Goal: Information Seeking & Learning: Learn about a topic

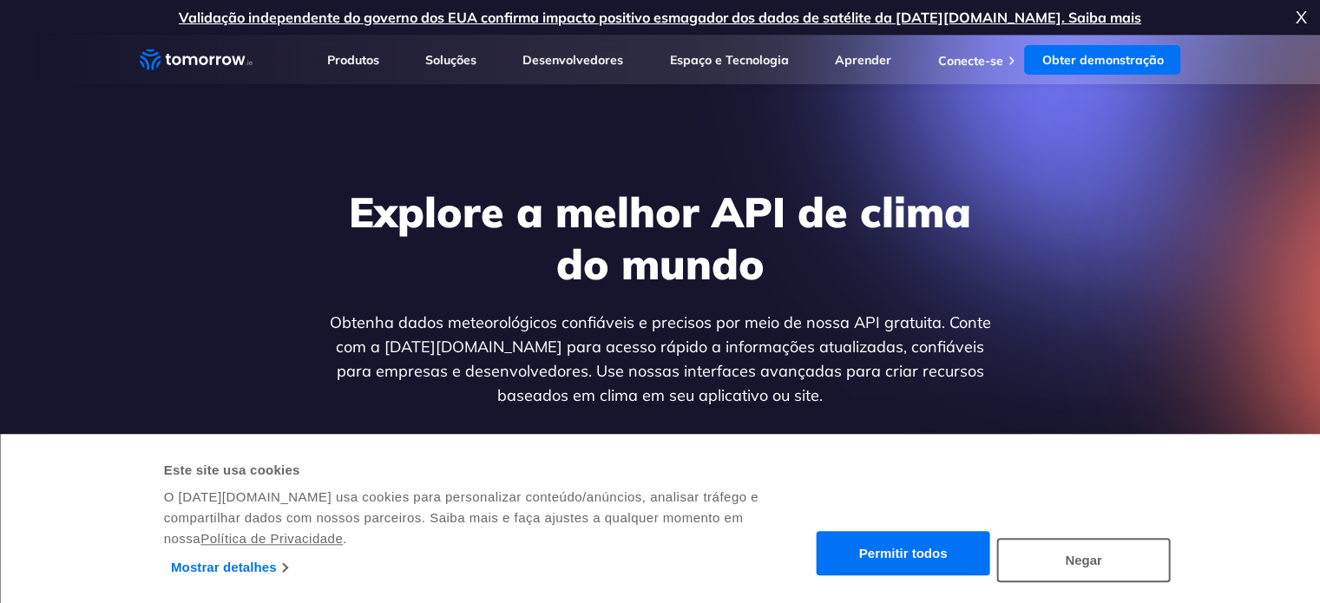
scroll to position [87, 0]
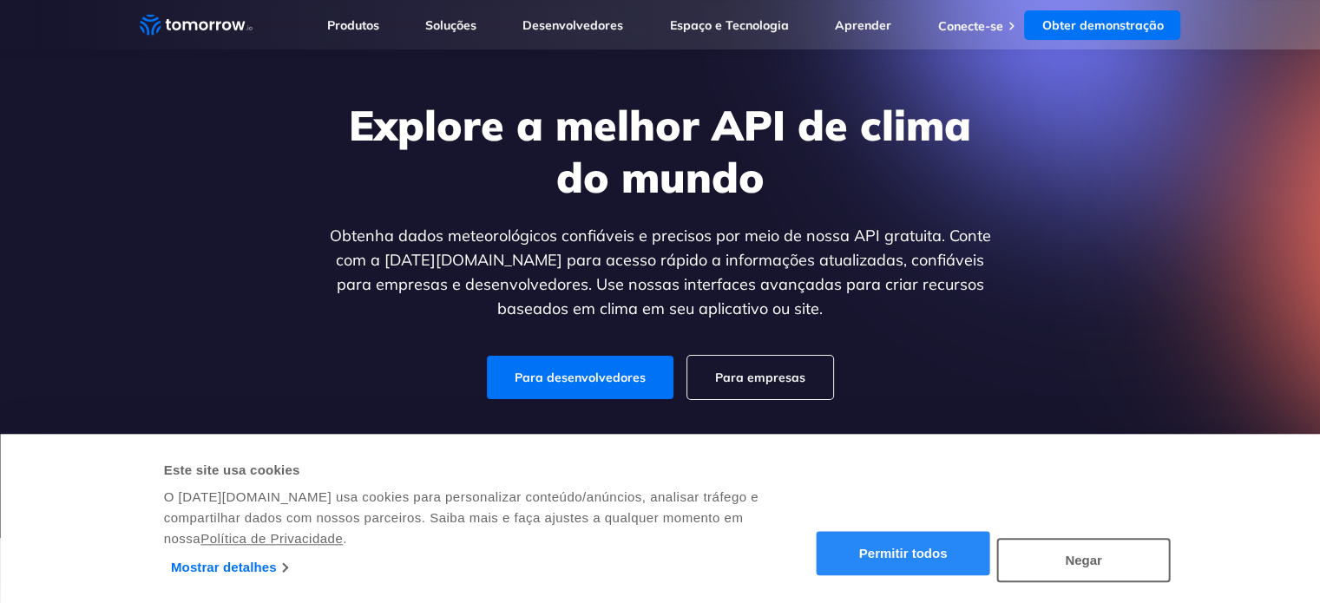
click at [924, 547] on font "Permitir todos" at bounding box center [903, 554] width 88 height 15
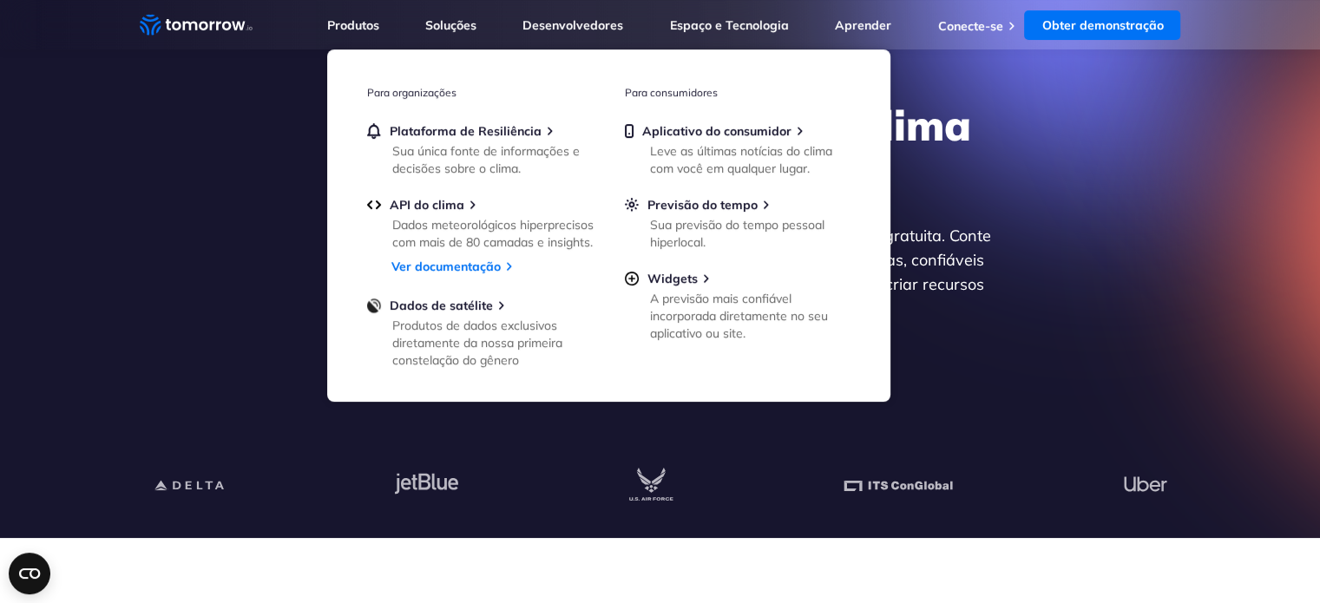
click at [1134, 260] on div "Explore a melhor API de clima do mundo Obtenha dados meteorológicos confiáveis …" at bounding box center [660, 249] width 1069 height 369
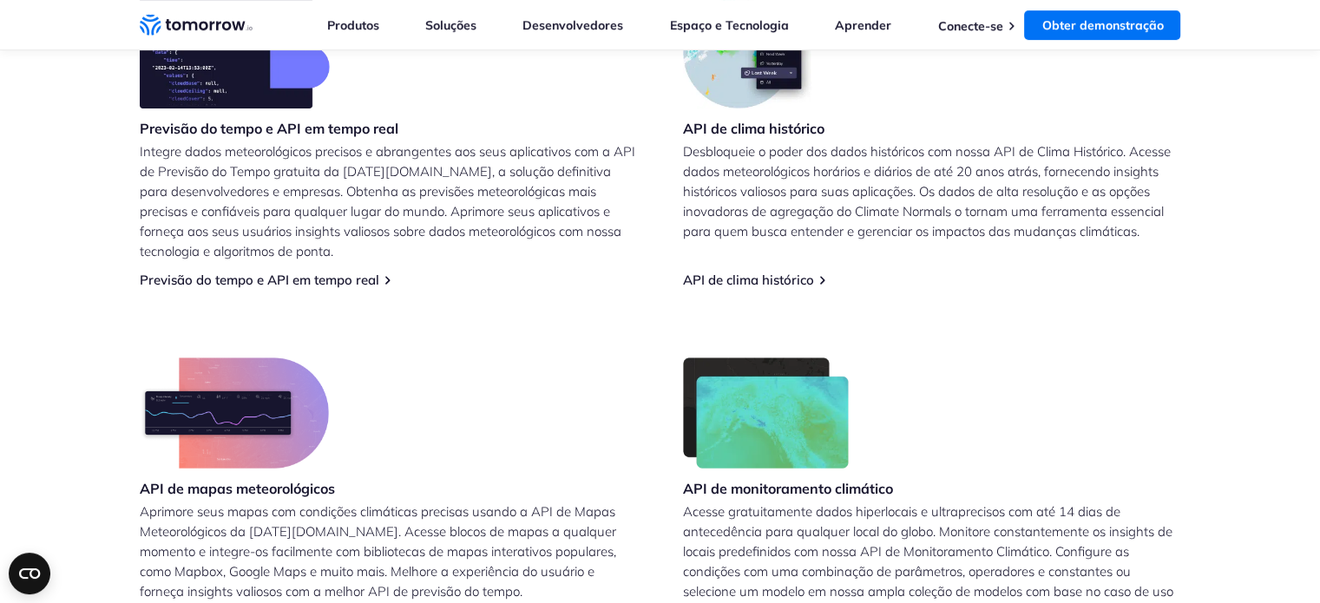
scroll to position [694, 0]
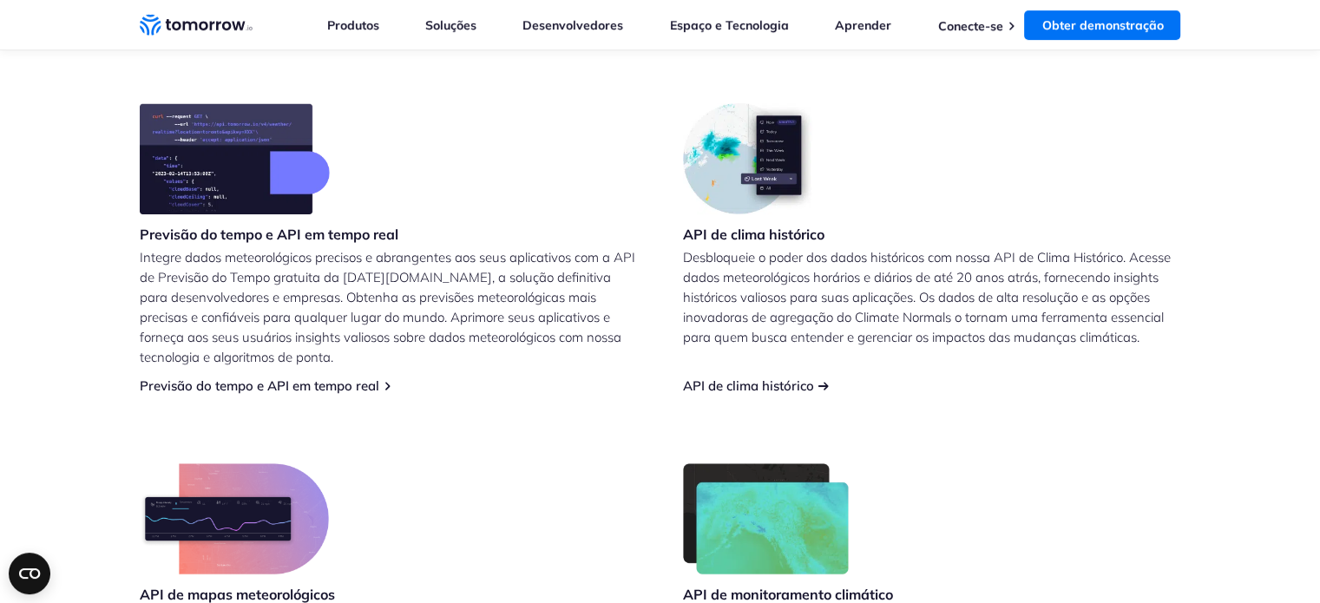
click at [781, 384] on font "API de clima histórico" at bounding box center [748, 385] width 131 height 16
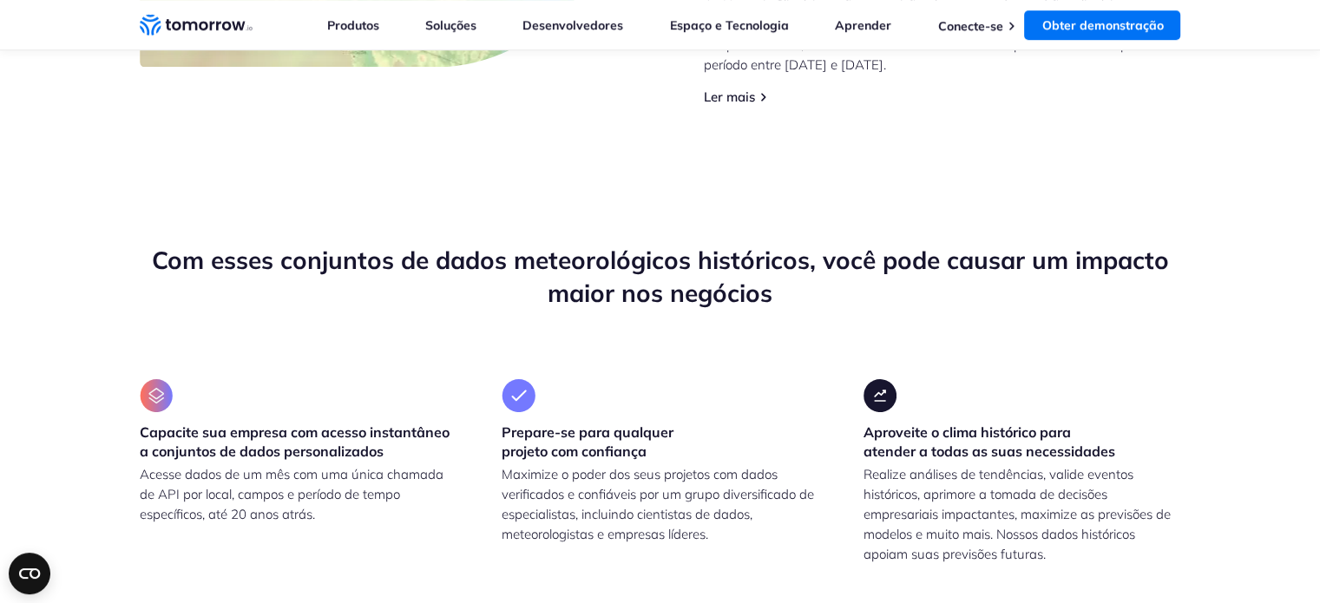
scroll to position [1215, 0]
